Goal: Task Accomplishment & Management: Manage account settings

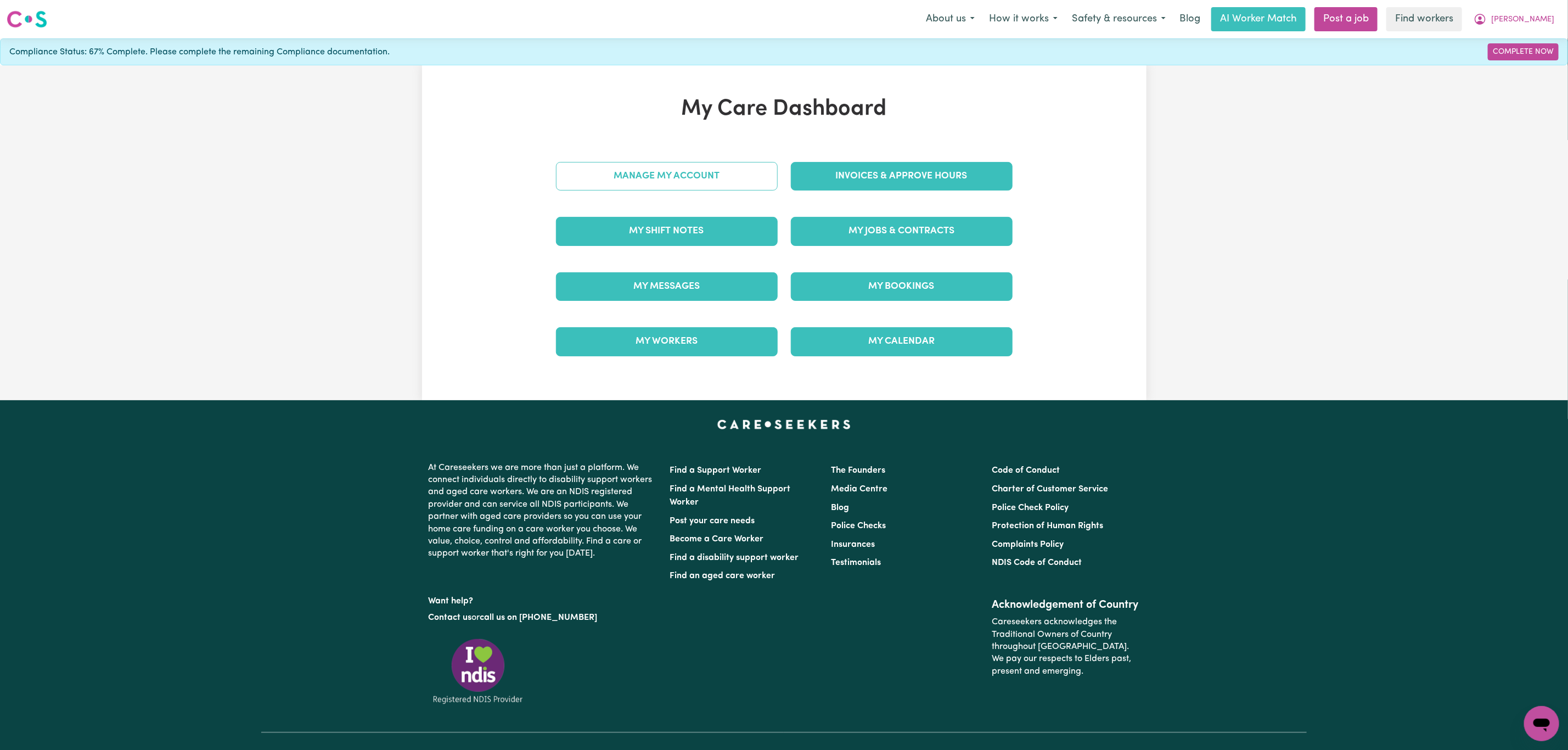
click at [665, 185] on link "Manage My Account" at bounding box center [666, 176] width 222 height 29
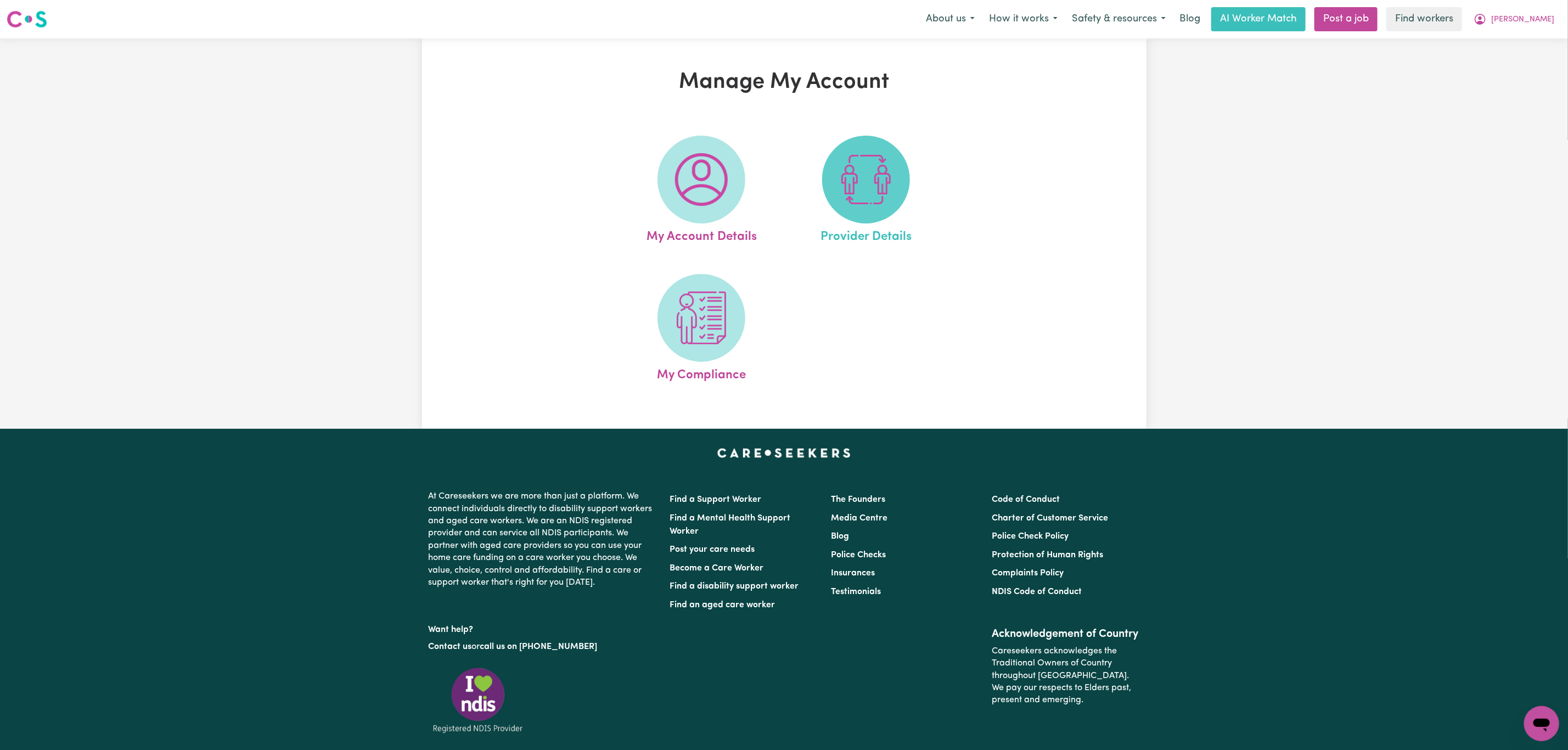
click at [854, 202] on img at bounding box center [866, 179] width 53 height 53
select select "AGED_HOME_CARE"
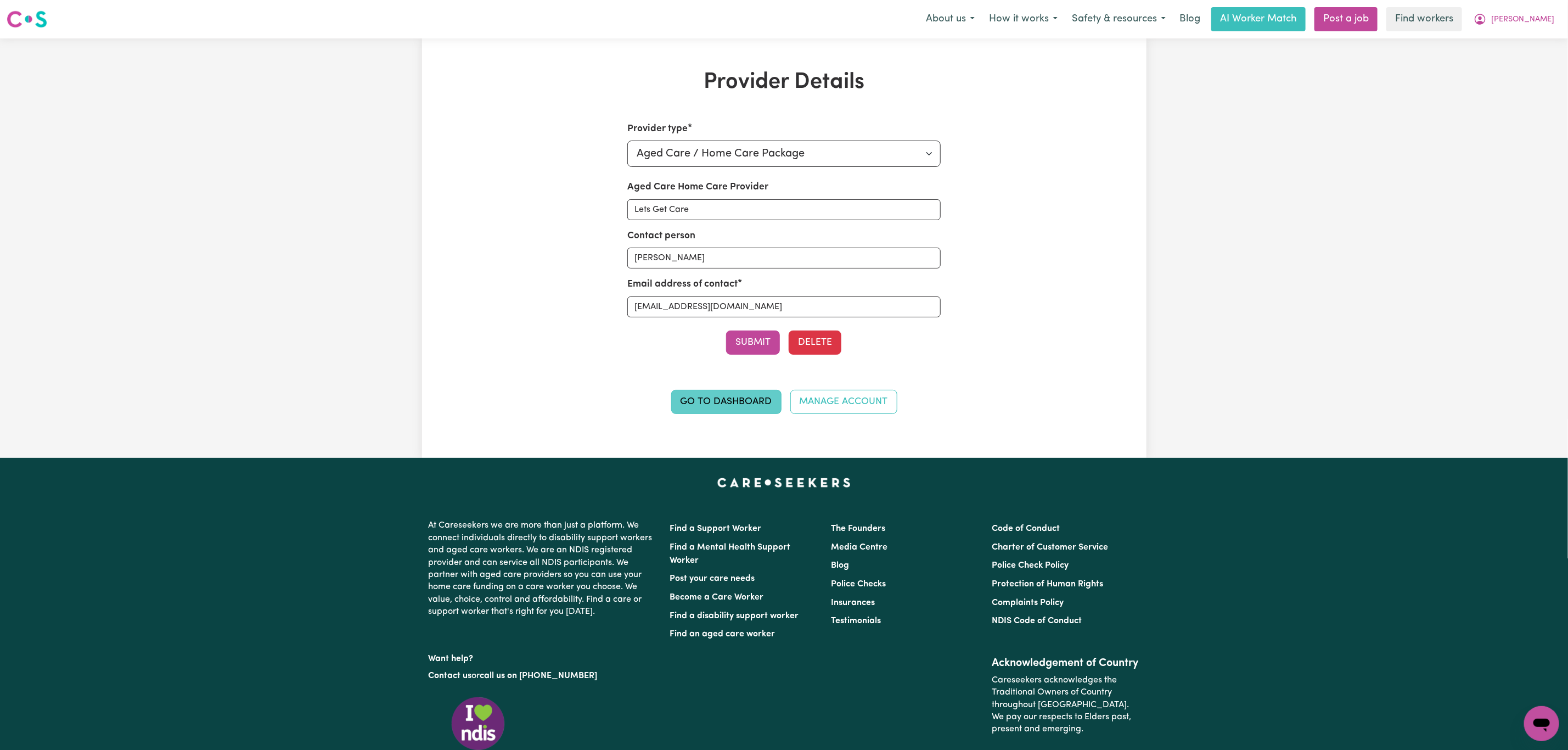
click at [711, 401] on link "Go to Dashboard" at bounding box center [727, 401] width 110 height 24
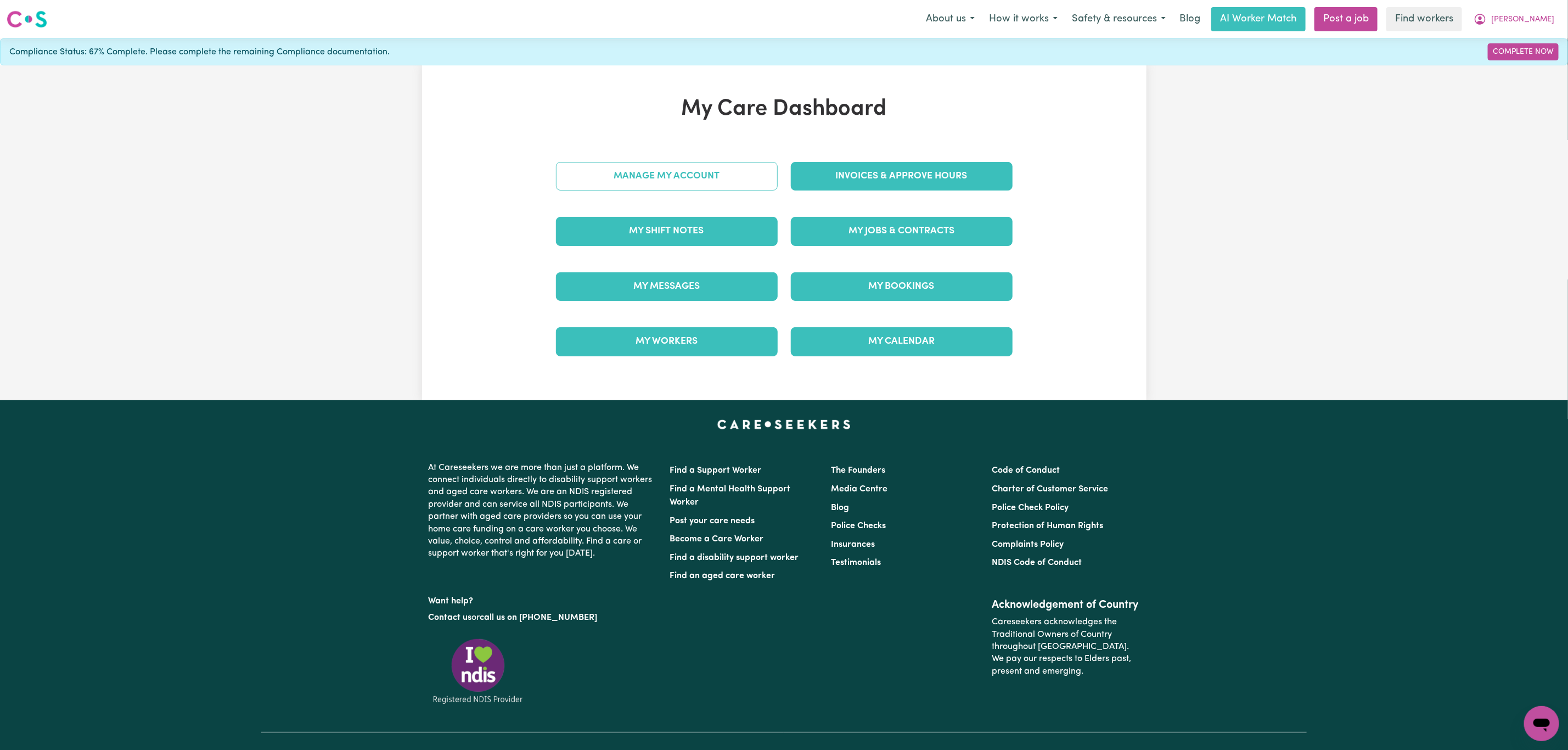
click at [682, 177] on link "Manage My Account" at bounding box center [666, 176] width 222 height 29
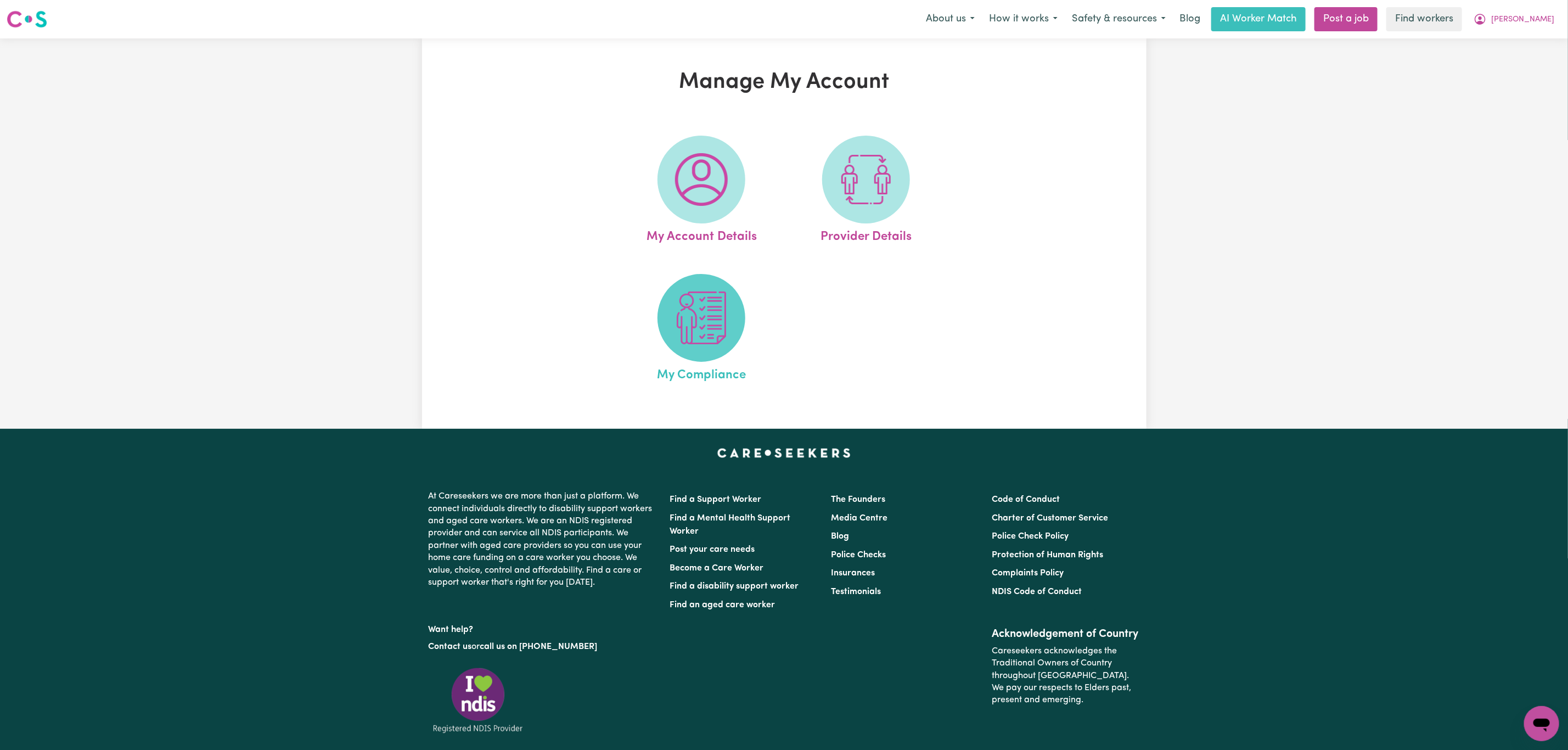
click at [690, 318] on img at bounding box center [701, 318] width 53 height 53
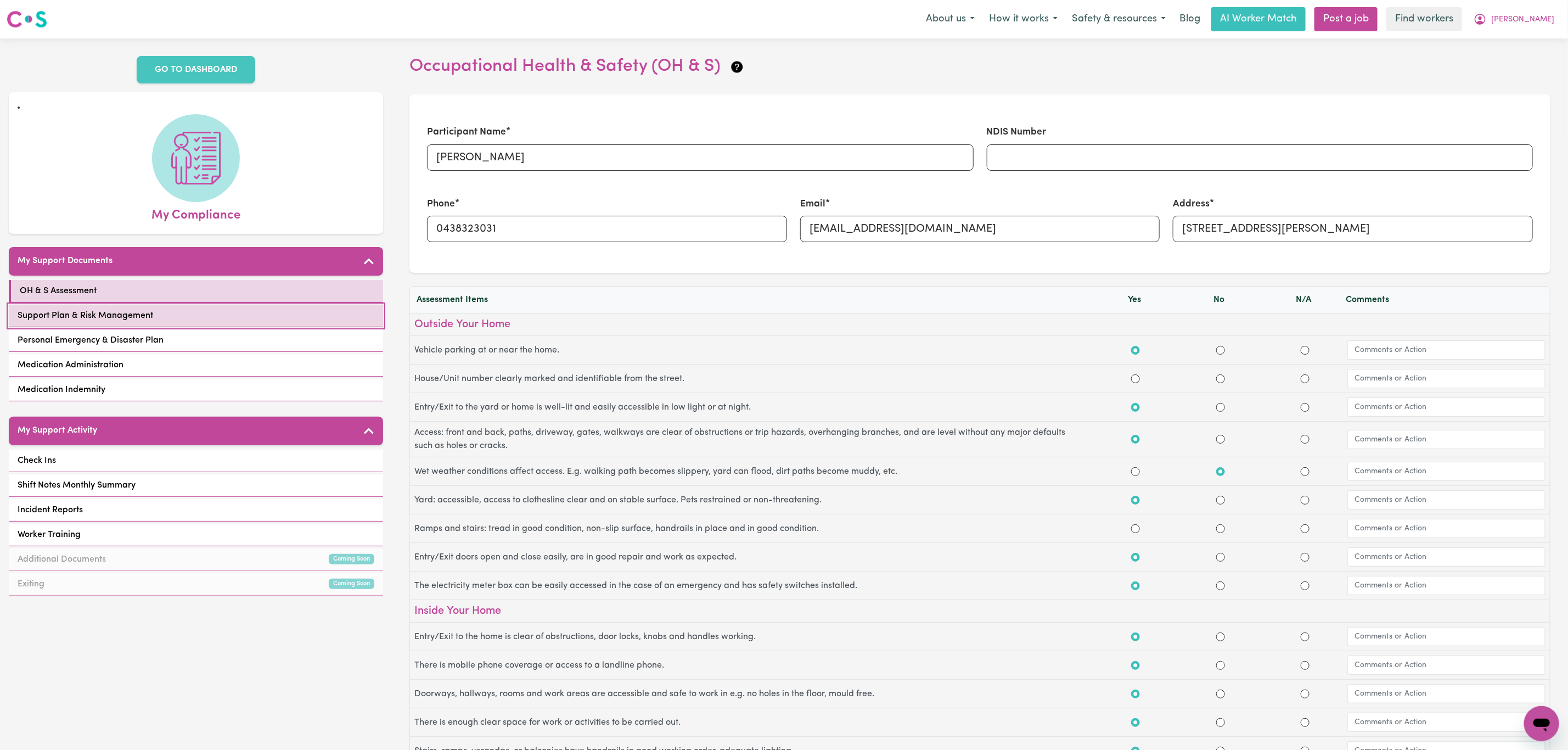
click at [208, 315] on link "Support Plan & Risk Management" at bounding box center [195, 315] width 374 height 22
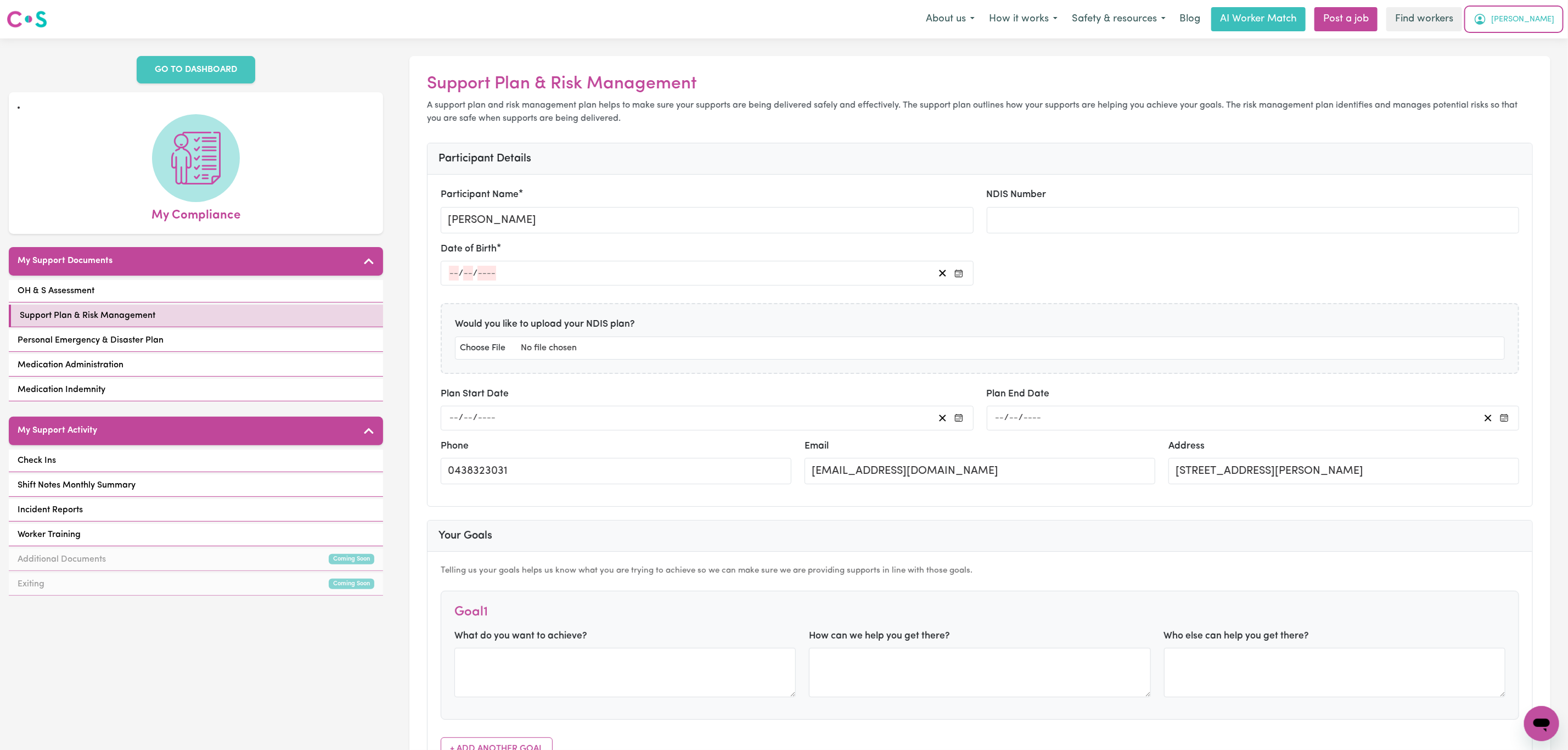
click at [1538, 27] on button "[PERSON_NAME]" at bounding box center [1514, 19] width 95 height 23
click at [1521, 43] on link "My Dashboard" at bounding box center [1517, 43] width 87 height 21
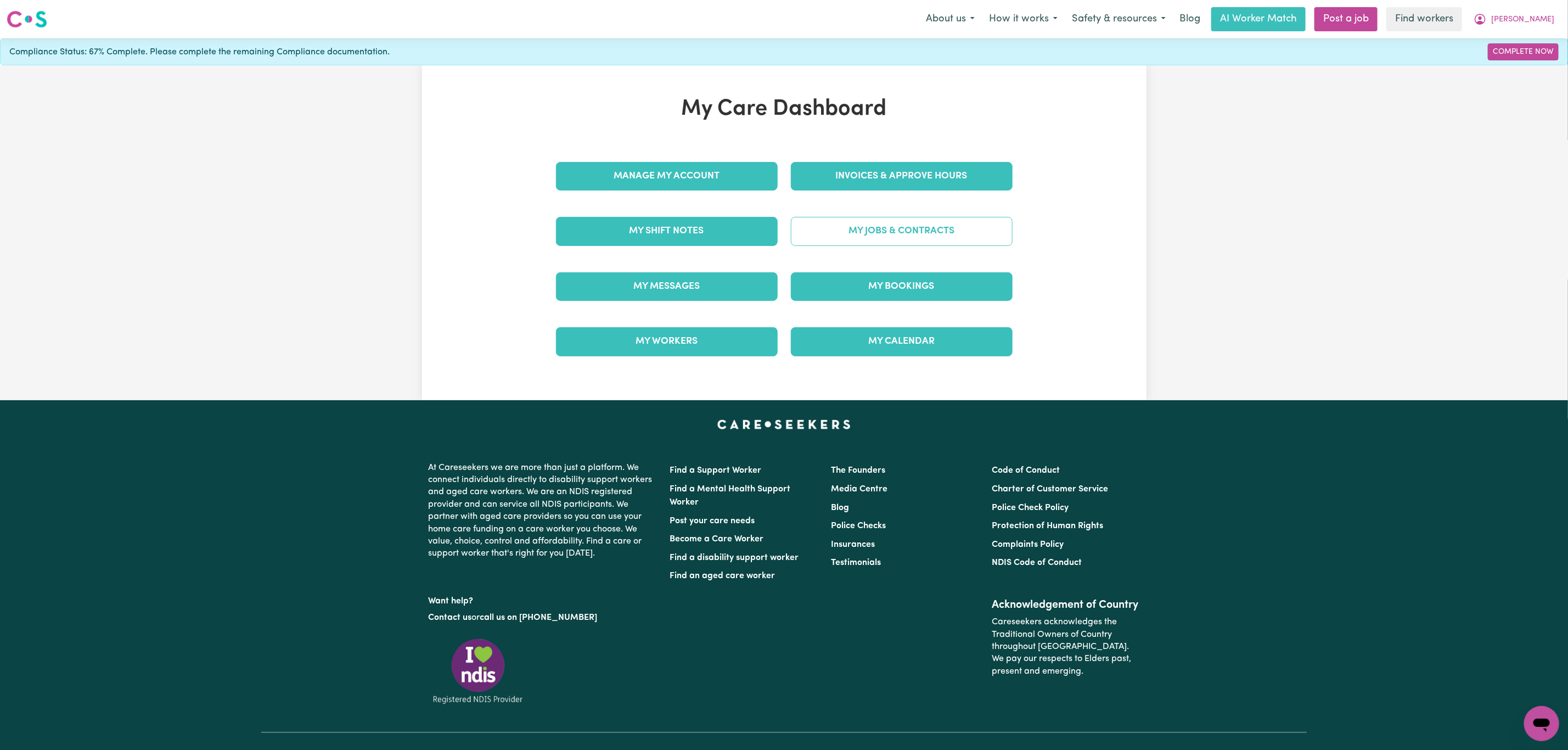
click at [879, 230] on link "My Jobs & Contracts" at bounding box center [901, 231] width 222 height 29
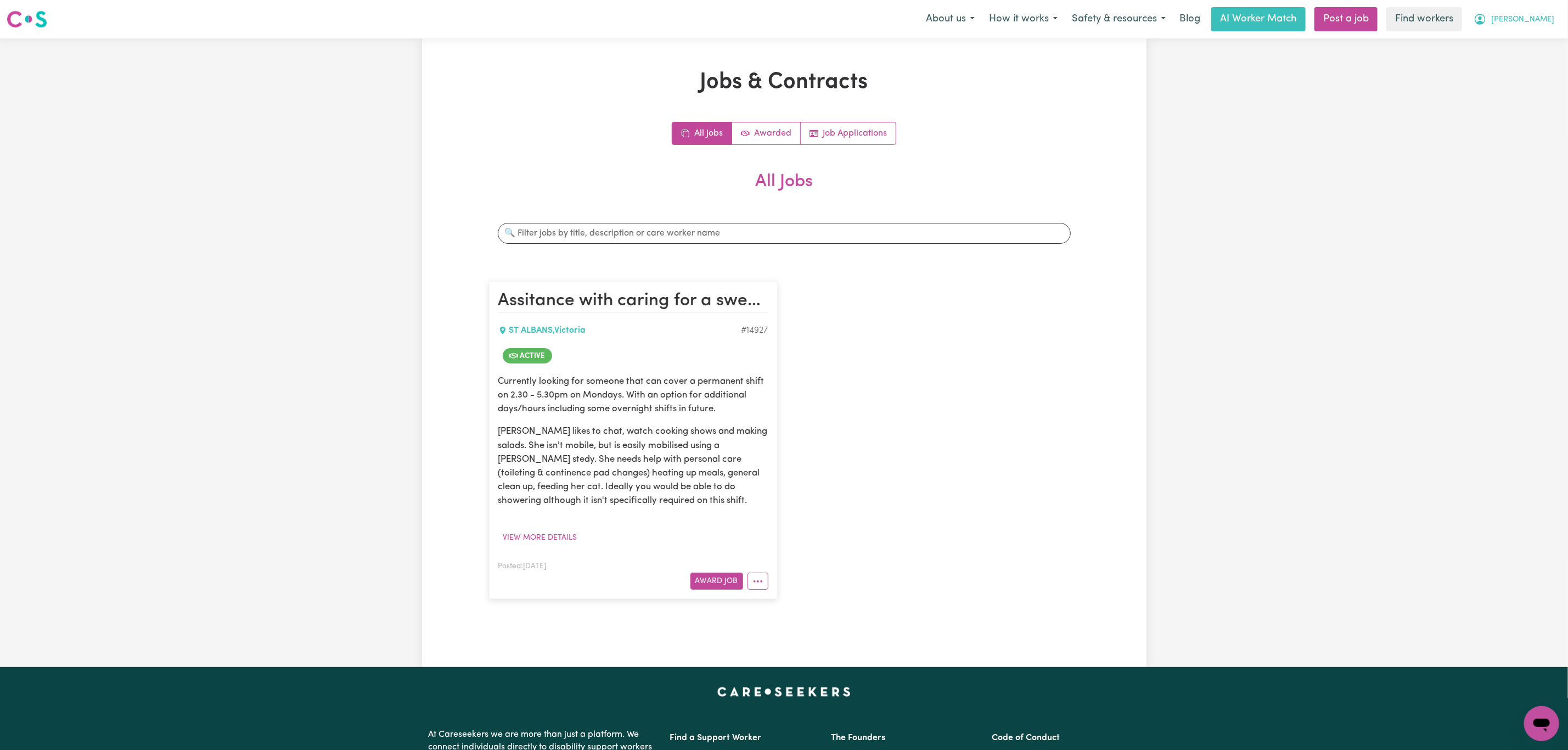
click at [1537, 13] on button "[PERSON_NAME]" at bounding box center [1514, 19] width 95 height 23
click at [1519, 47] on link "My Dashboard" at bounding box center [1517, 43] width 87 height 21
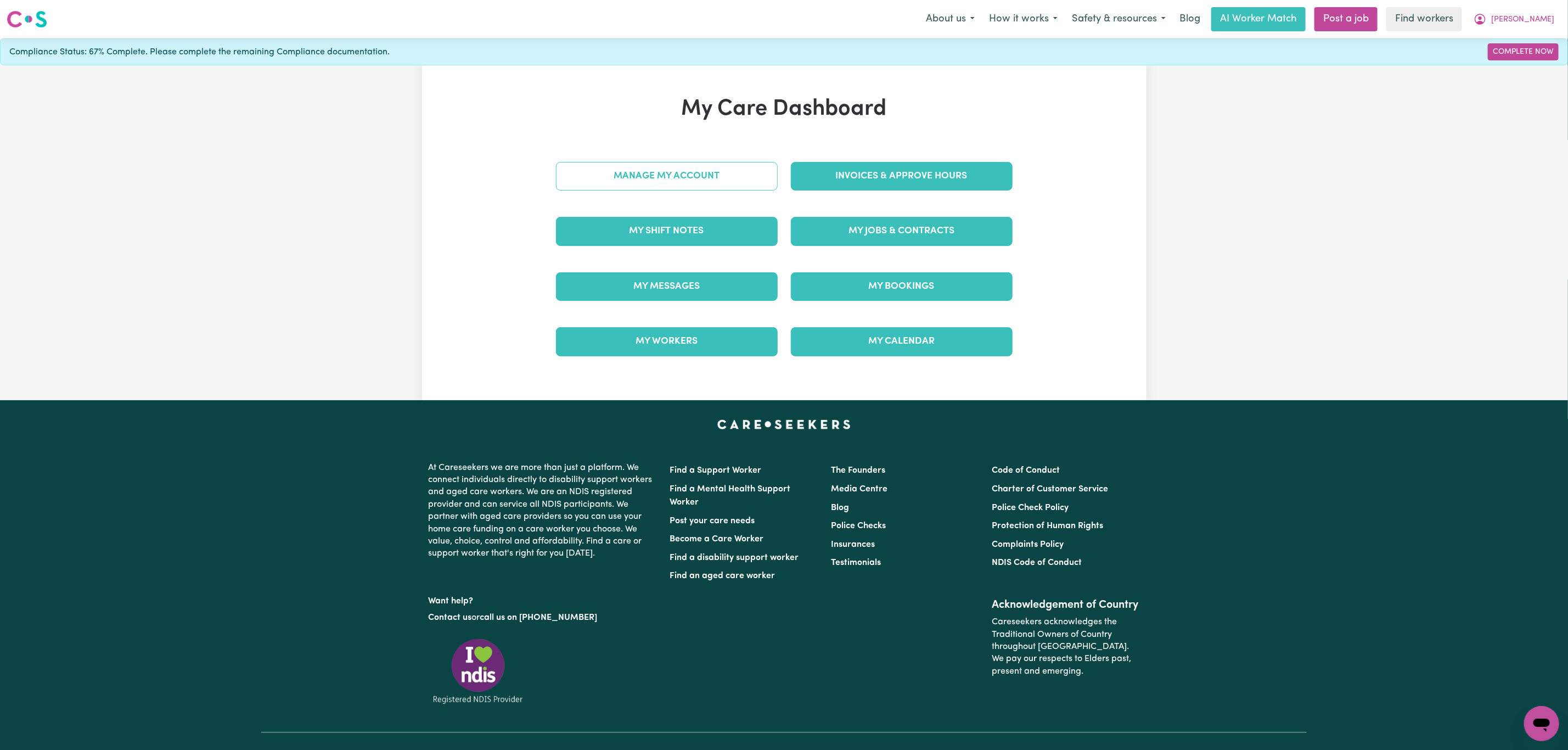
click at [687, 172] on link "Manage My Account" at bounding box center [666, 176] width 222 height 29
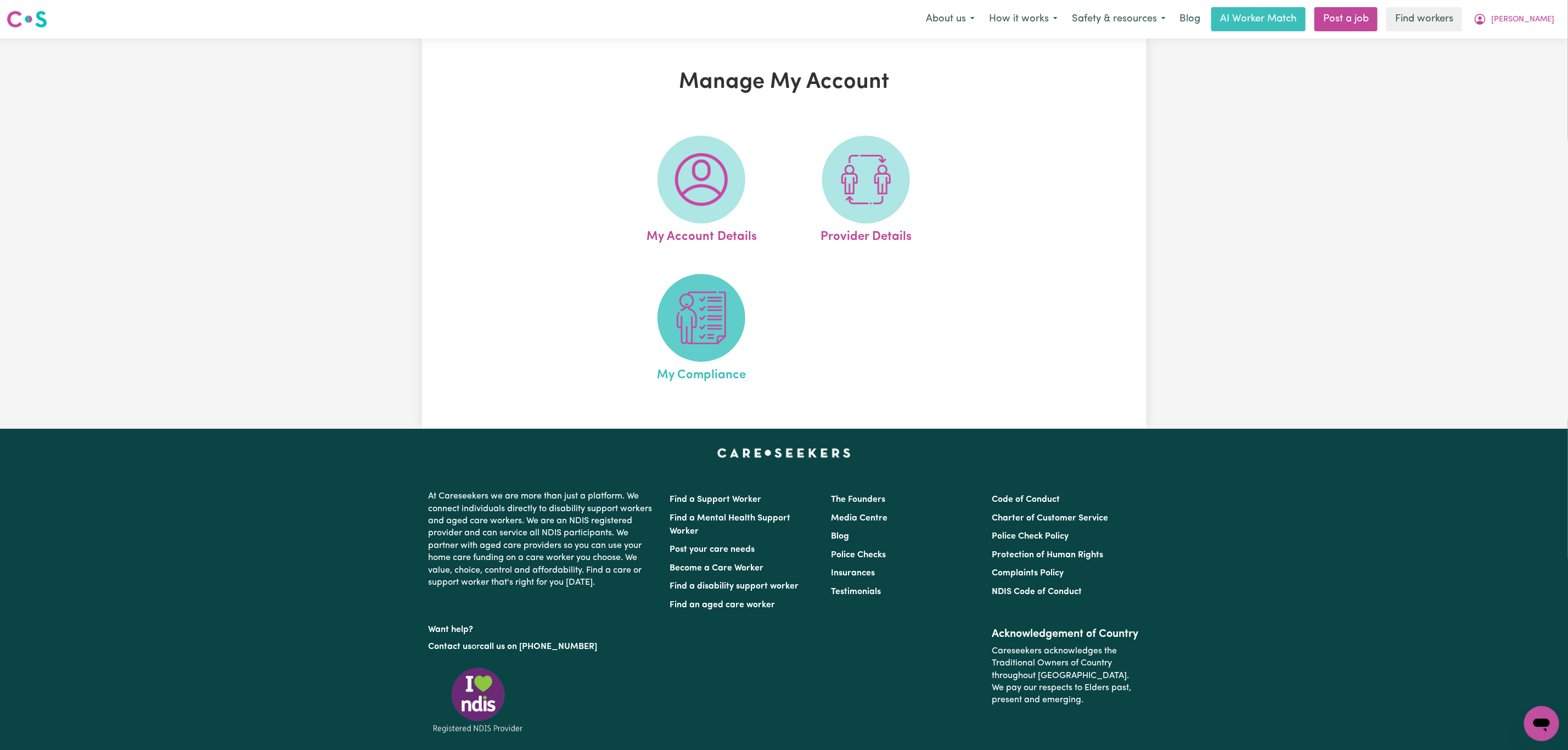
click at [702, 320] on img at bounding box center [701, 318] width 53 height 53
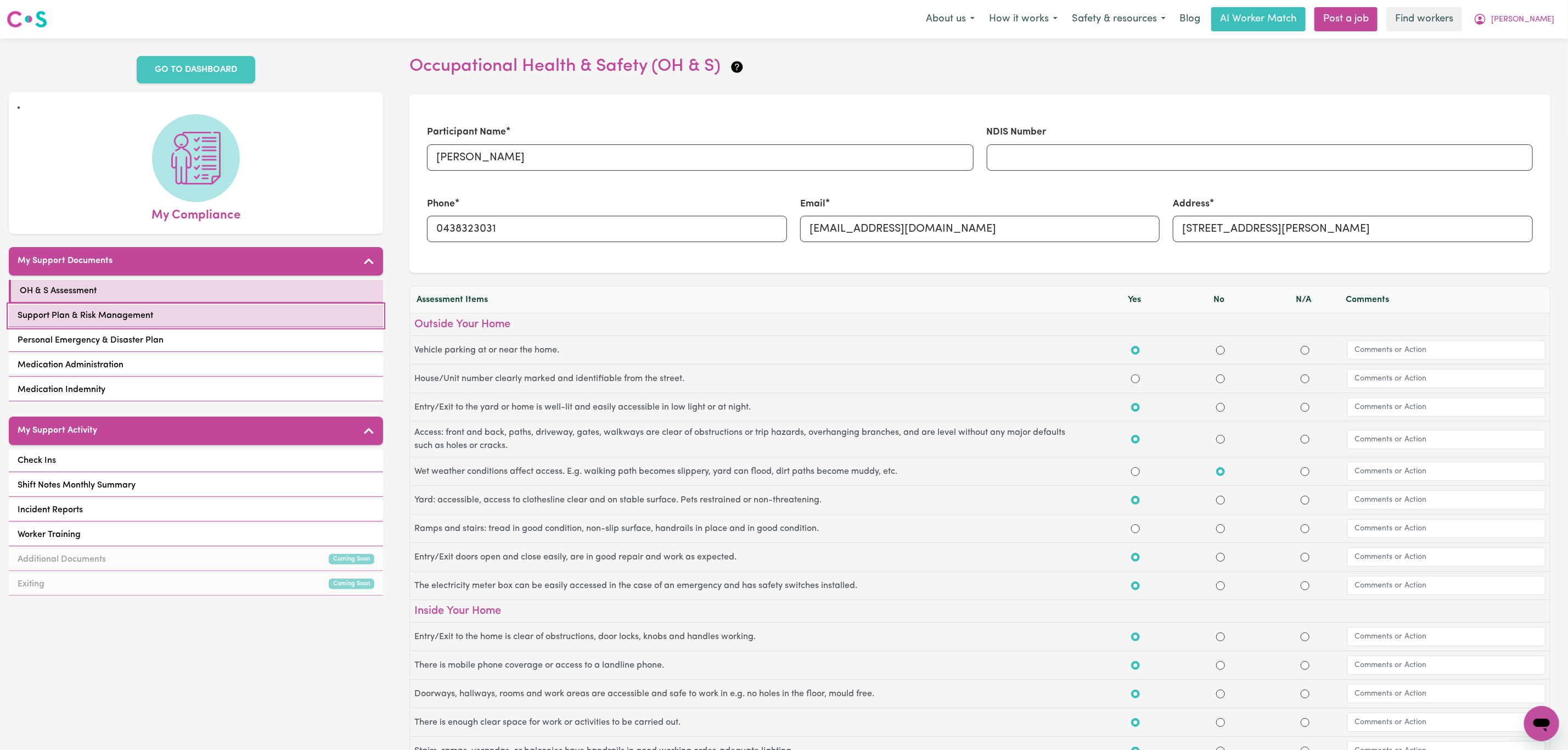
click at [155, 320] on link "Support Plan & Risk Management" at bounding box center [195, 315] width 374 height 22
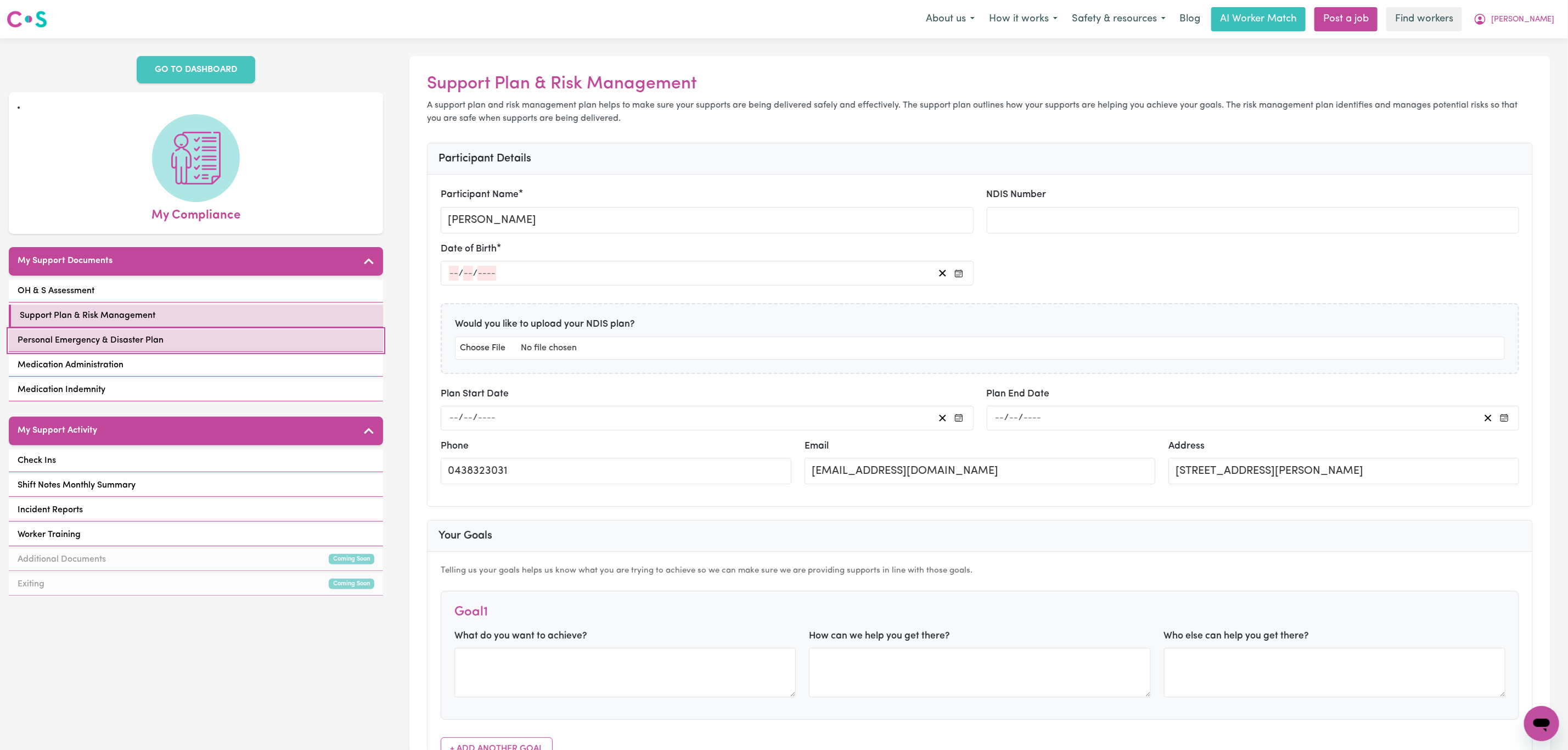
click at [165, 344] on link "Personal Emergency & Disaster Plan" at bounding box center [195, 340] width 374 height 22
select select "continue"
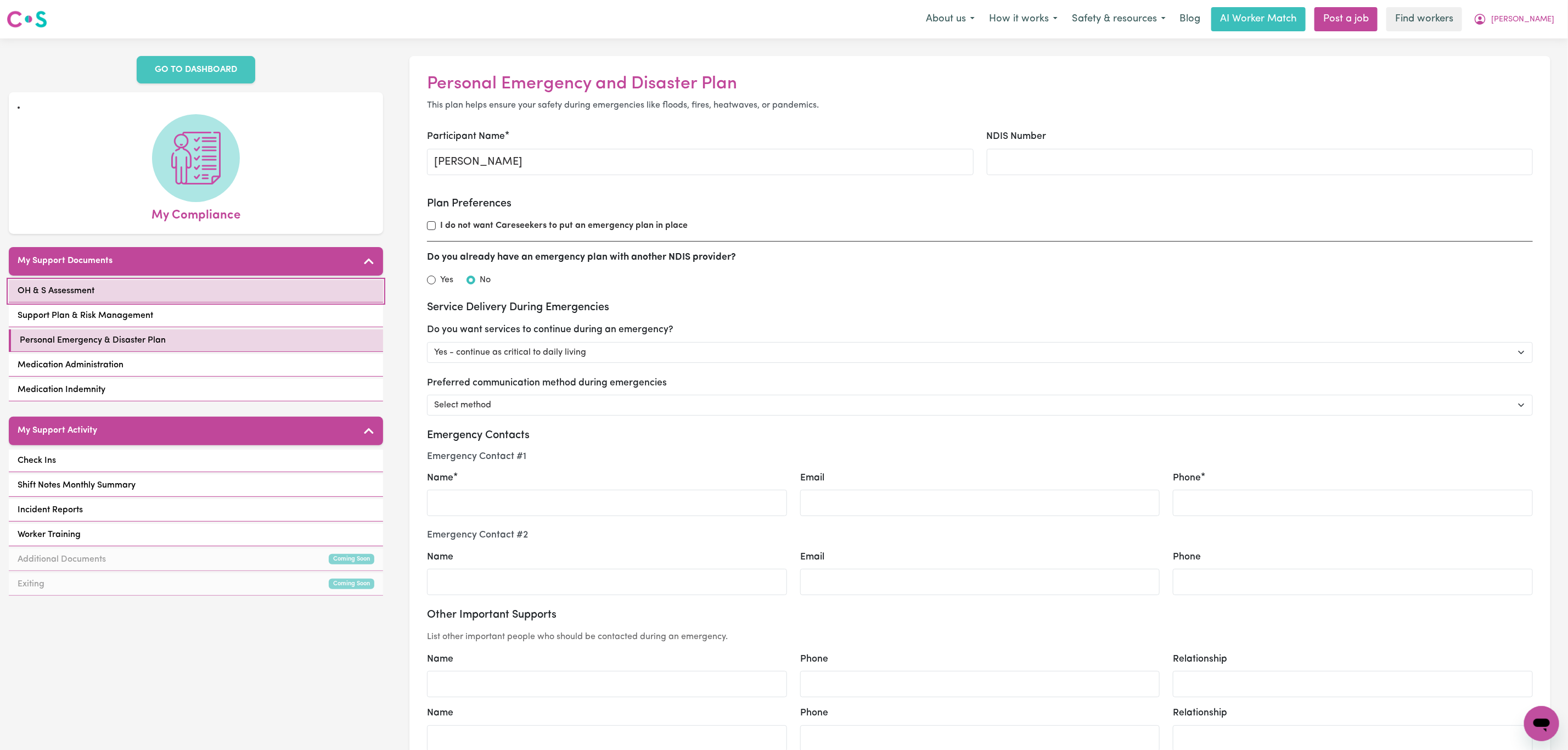
click at [173, 297] on link "OH & S Assessment" at bounding box center [195, 291] width 374 height 22
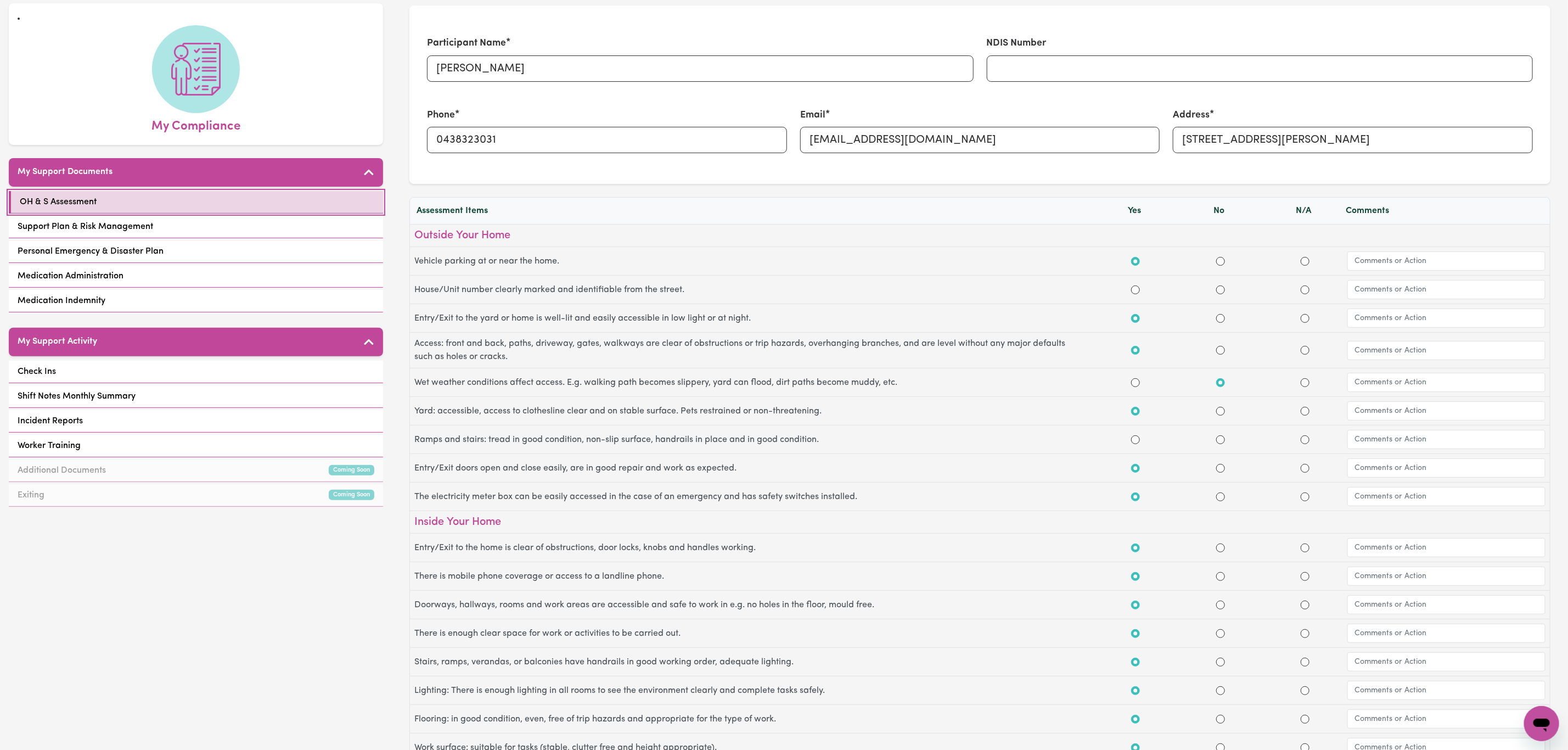
scroll to position [82, 0]
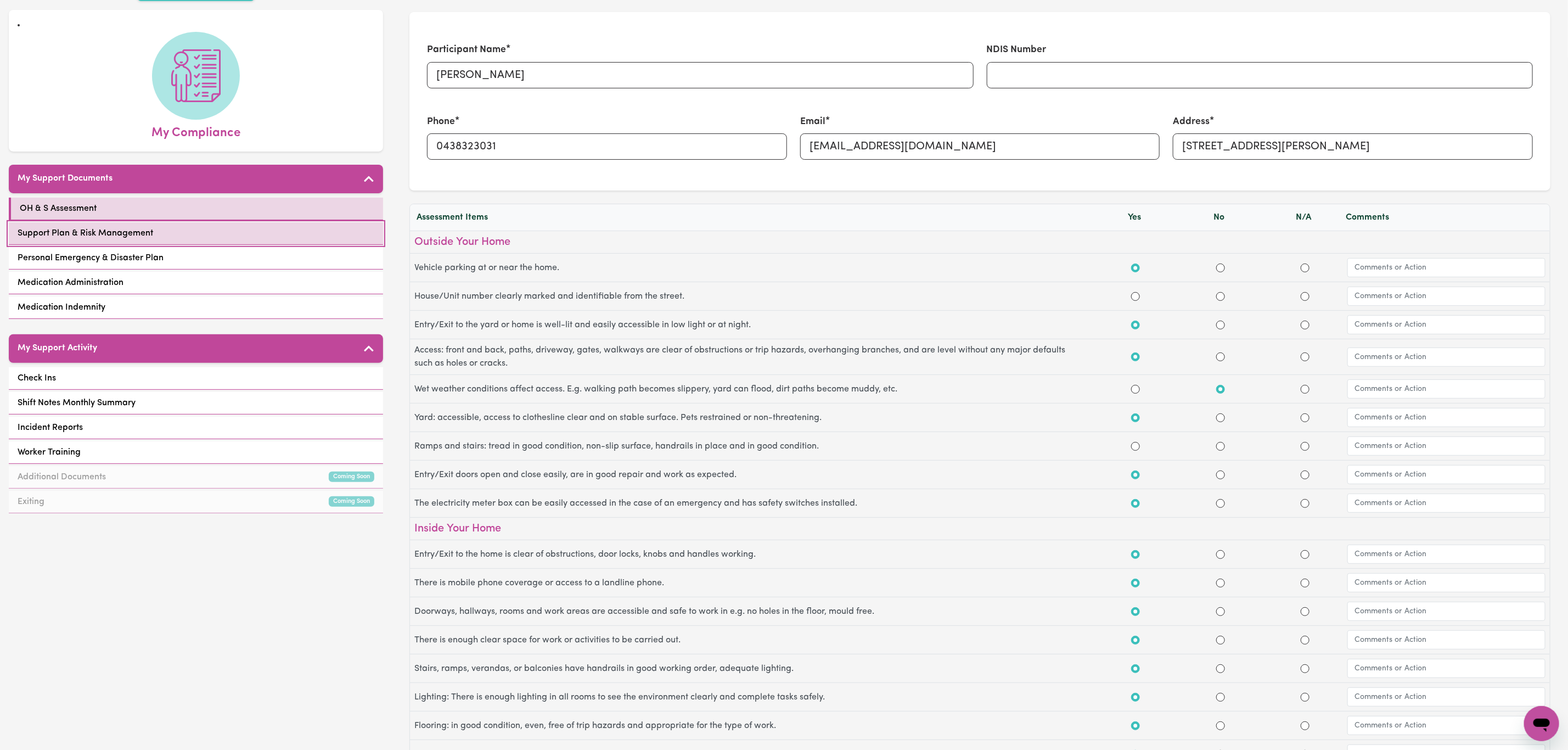
click at [191, 227] on link "Support Plan & Risk Management" at bounding box center [195, 234] width 374 height 22
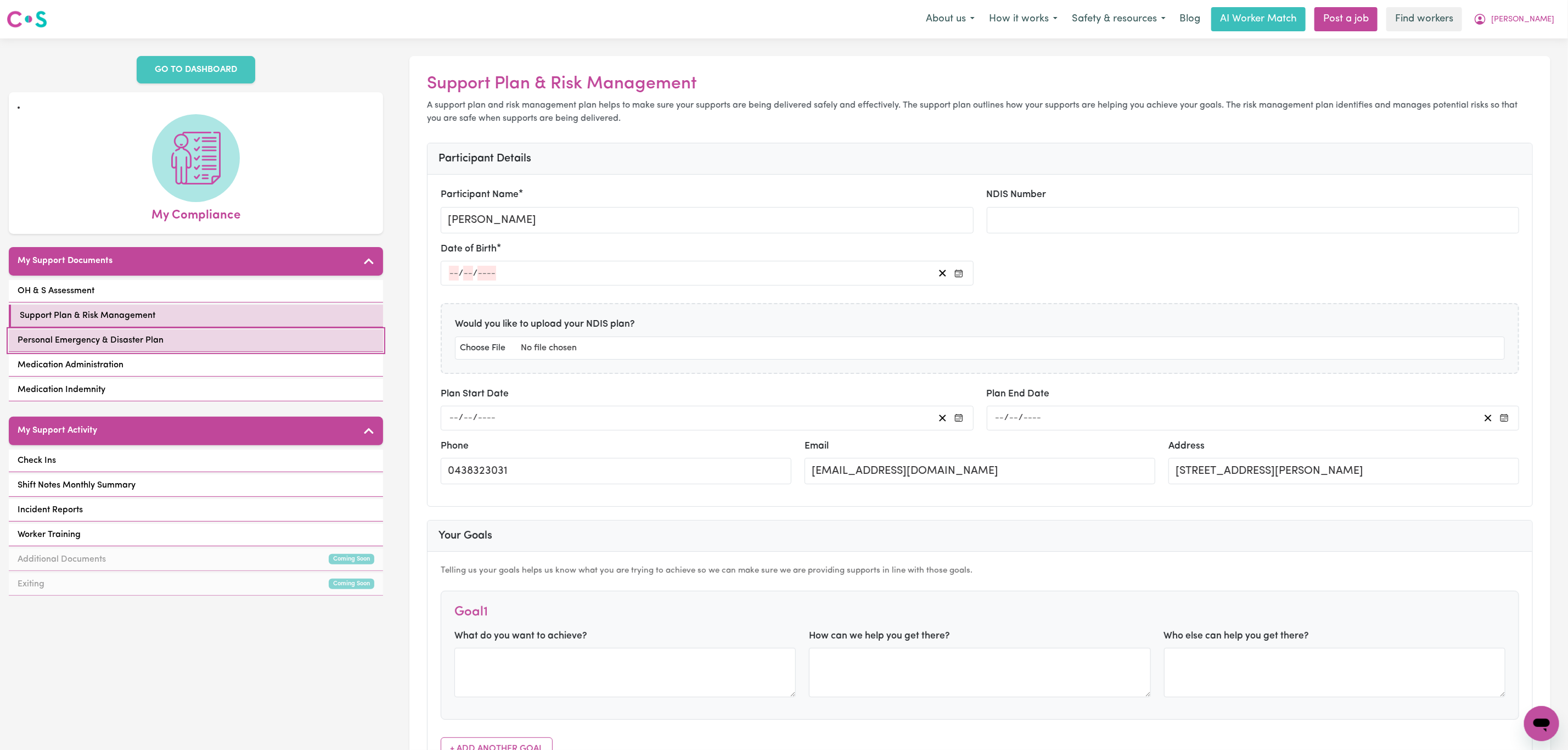
click at [204, 334] on link "Personal Emergency & Disaster Plan" at bounding box center [195, 340] width 374 height 22
select select "continue"
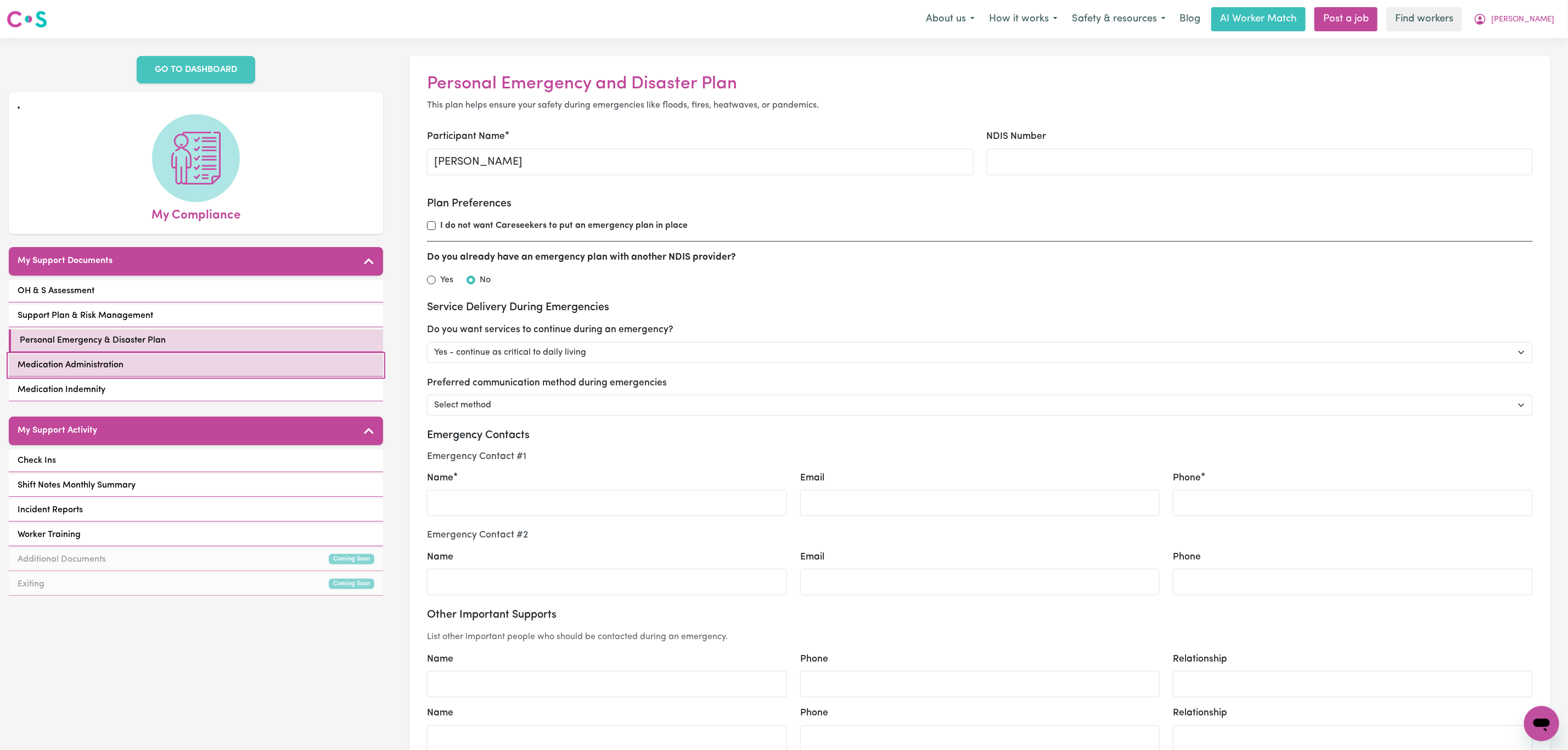
drag, startPoint x: 212, startPoint y: 359, endPoint x: 207, endPoint y: 364, distance: 7.1
click at [210, 359] on link "Medication Administration" at bounding box center [195, 365] width 374 height 22
select select "46676"
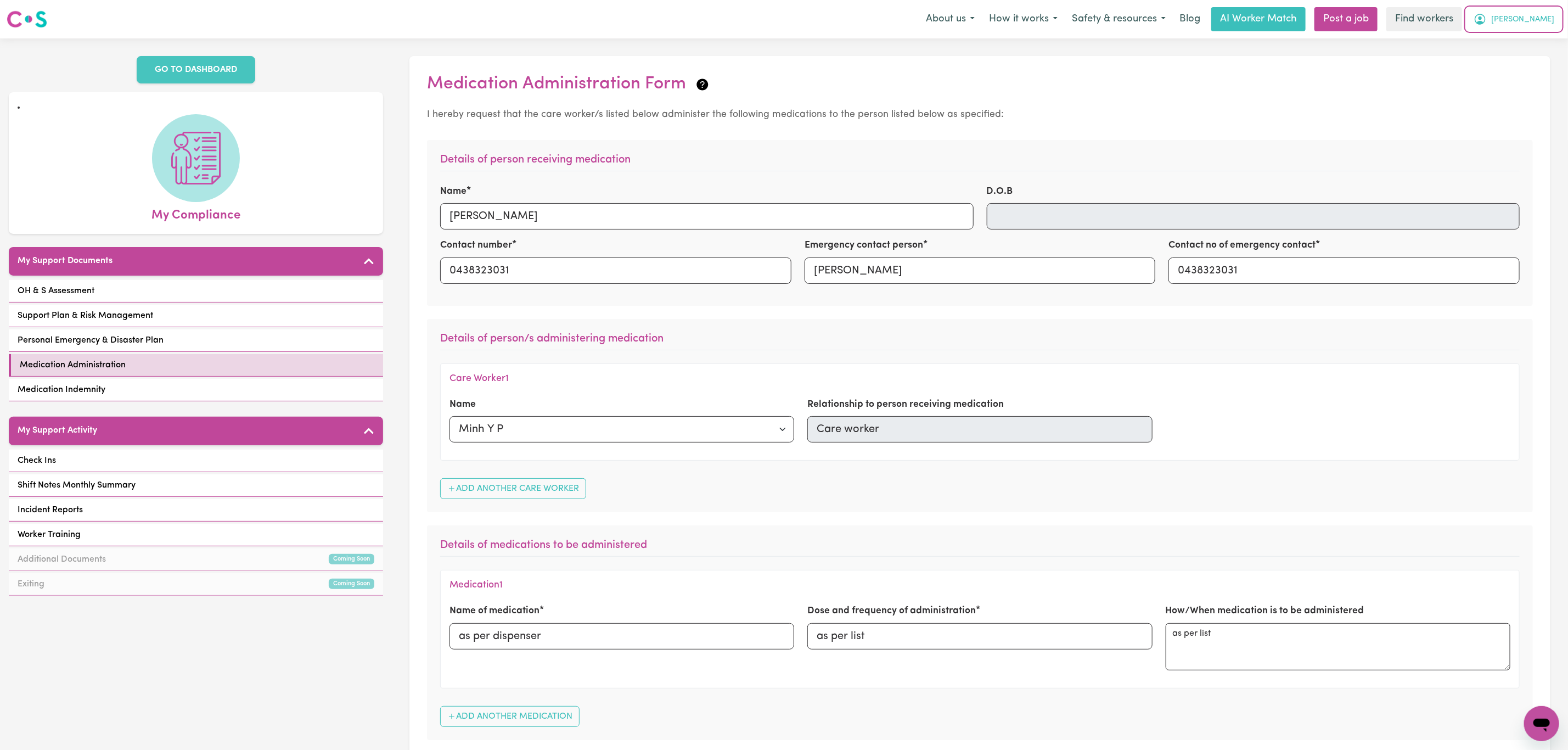
click at [1486, 23] on icon "My Account" at bounding box center [1480, 19] width 11 height 11
click at [1517, 37] on link "My Dashboard" at bounding box center [1517, 43] width 87 height 21
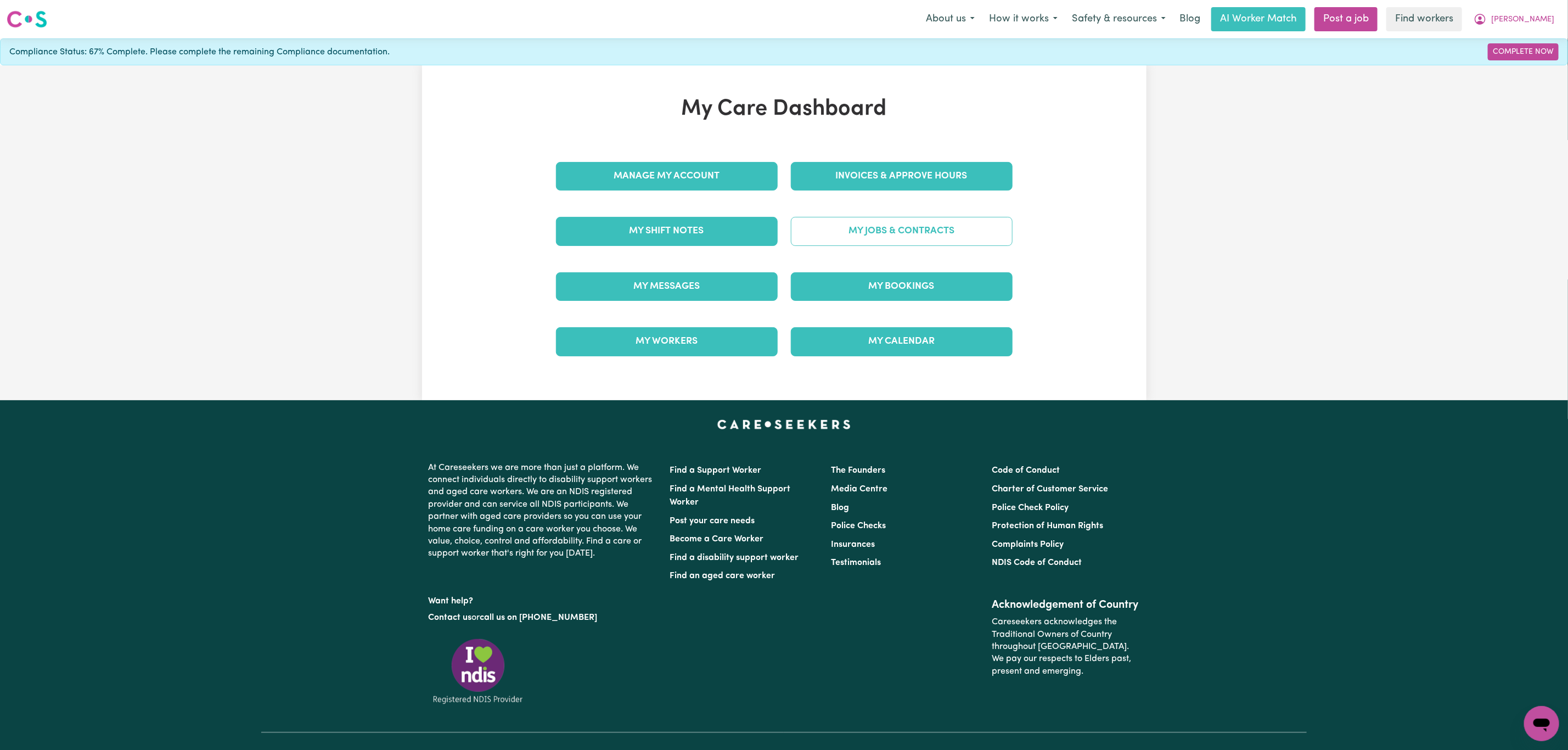
click at [854, 219] on link "My Jobs & Contracts" at bounding box center [901, 231] width 222 height 29
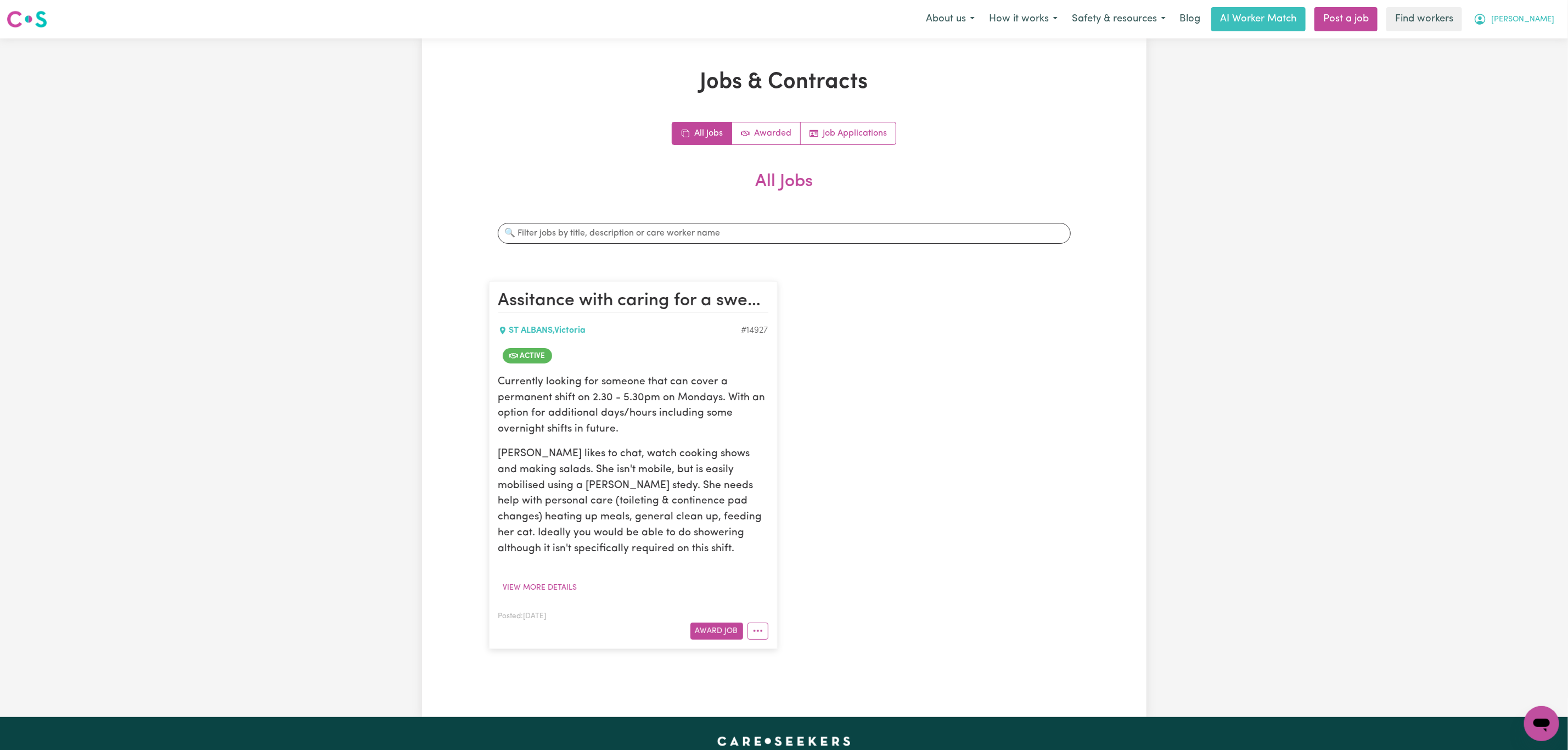
click at [1519, 16] on button "[PERSON_NAME]" at bounding box center [1514, 19] width 95 height 23
click at [1520, 40] on link "My Dashboard" at bounding box center [1517, 43] width 87 height 21
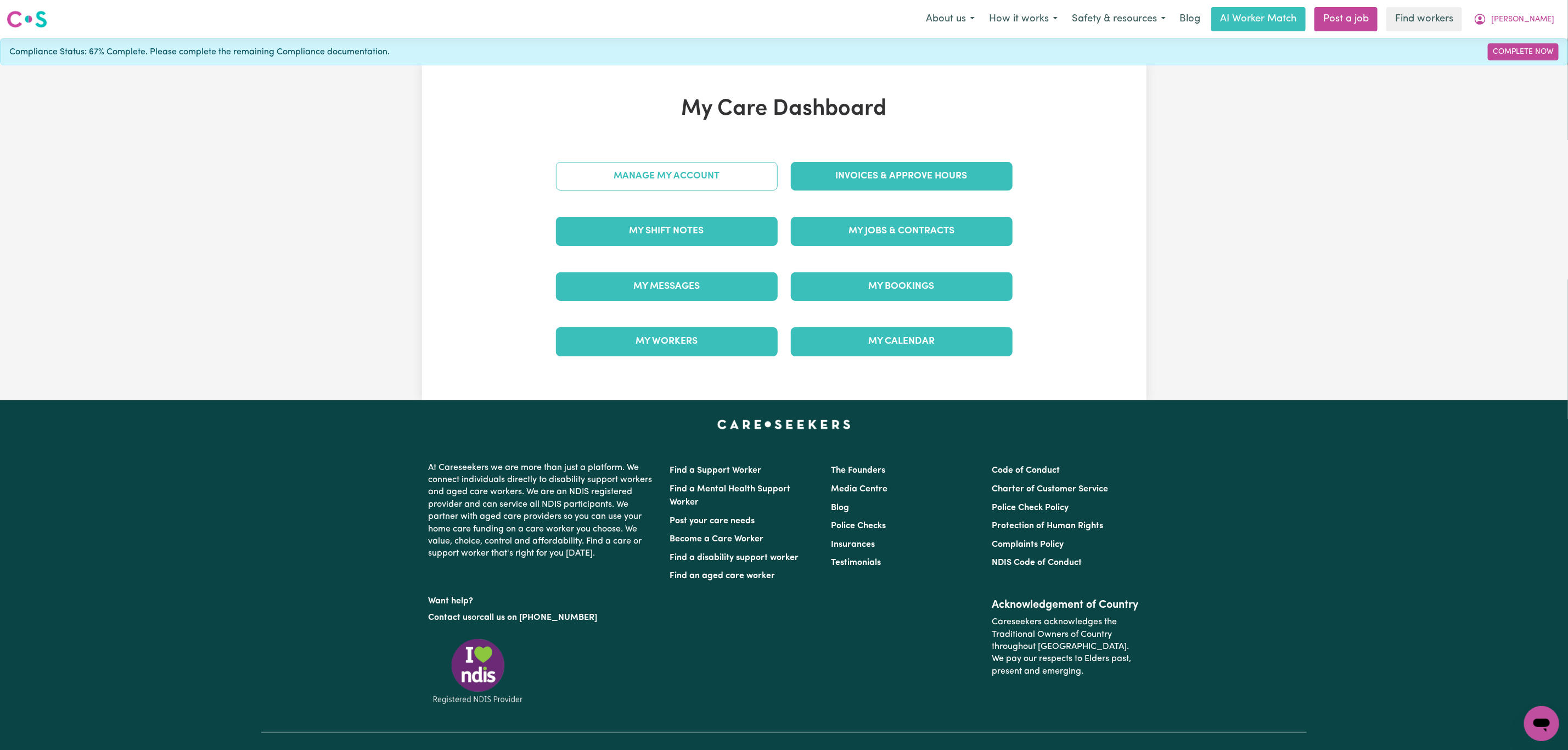
click at [711, 185] on link "Manage My Account" at bounding box center [666, 176] width 222 height 29
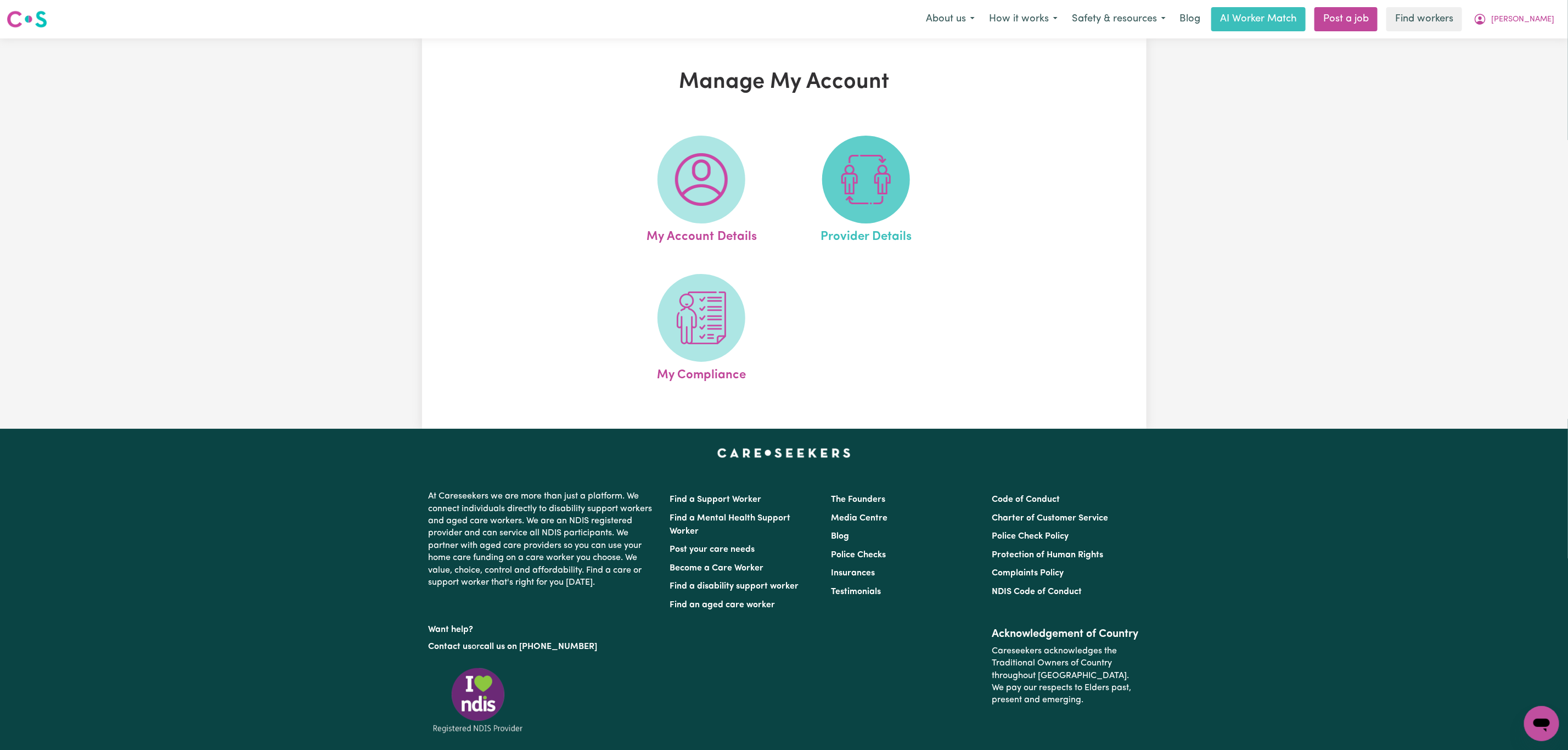
click at [828, 188] on span at bounding box center [865, 179] width 88 height 88
select select "AGED_HOME_CARE"
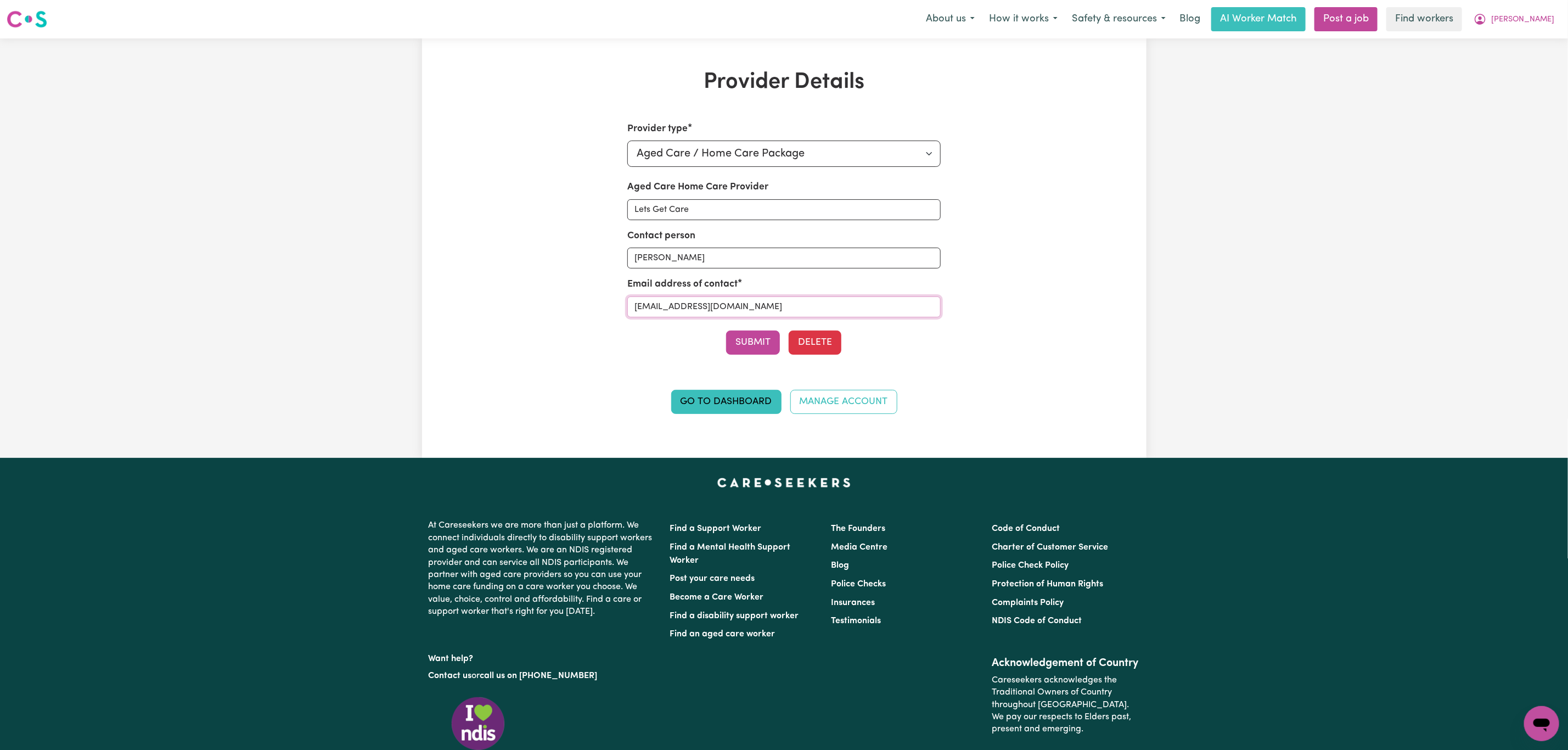
drag, startPoint x: 782, startPoint y: 311, endPoint x: 631, endPoint y: 309, distance: 151.0
click at [631, 309] on input "[EMAIL_ADDRESS][DOMAIN_NAME]" at bounding box center [784, 307] width 314 height 21
click at [736, 256] on input "[PERSON_NAME]" at bounding box center [784, 258] width 314 height 21
paste input "[EMAIL_ADDRESS][DOMAIN_NAME]"
type input "[PERSON_NAME] - [PERSON_NAME][EMAIL_ADDRESS][DOMAIN_NAME]"
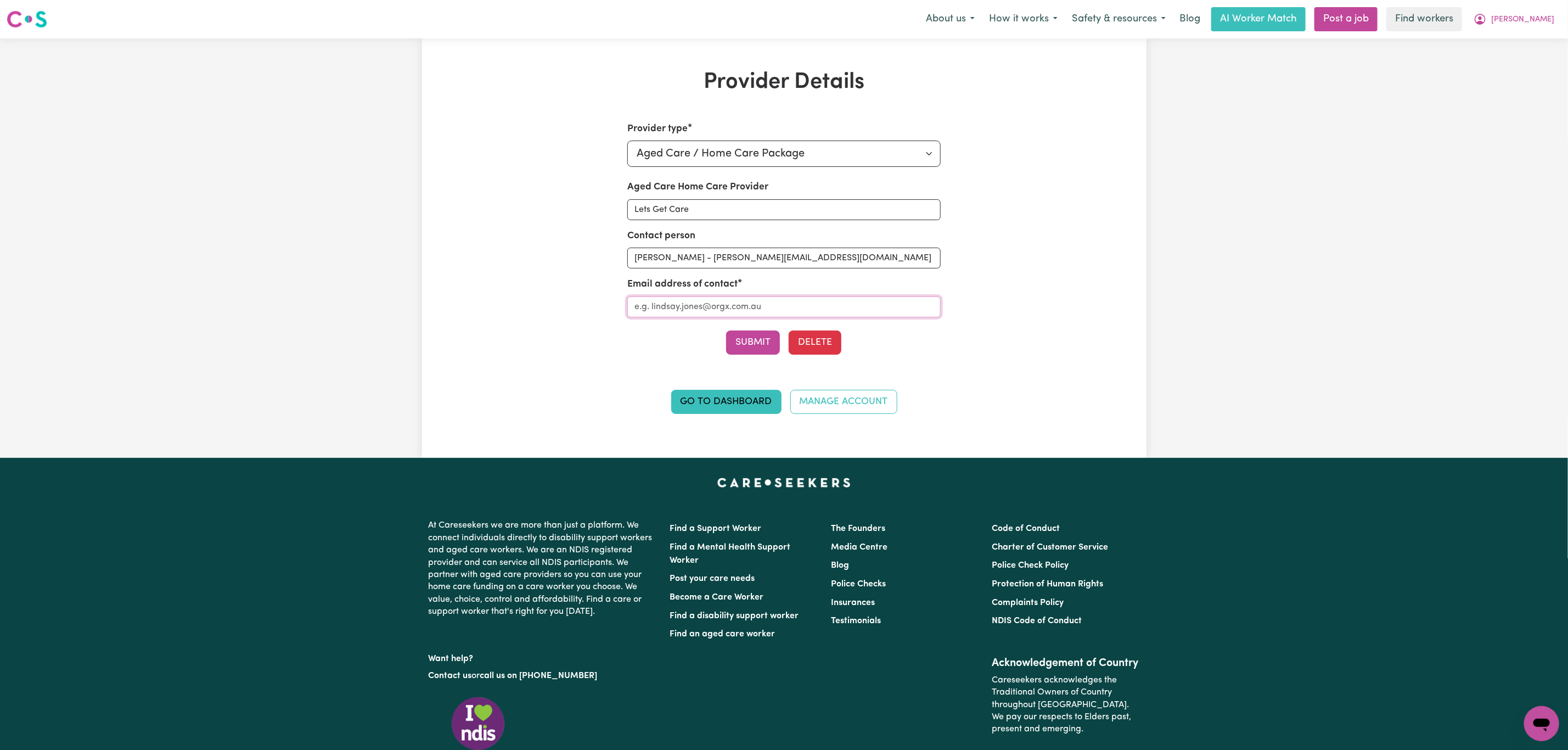
click at [728, 304] on input "Aged Care Home Care Provider" at bounding box center [784, 307] width 314 height 21
type input "[EMAIL_ADDRESS][DOMAIN_NAME]"
click at [761, 348] on button "Submit" at bounding box center [752, 343] width 54 height 24
click at [988, 251] on div "Provider type Select your provider type... Privately Aged Care / Home Care Pack…" at bounding box center [784, 274] width 470 height 305
click at [705, 401] on link "Go to Dashboard" at bounding box center [727, 401] width 110 height 24
